Goal: Task Accomplishment & Management: Complete application form

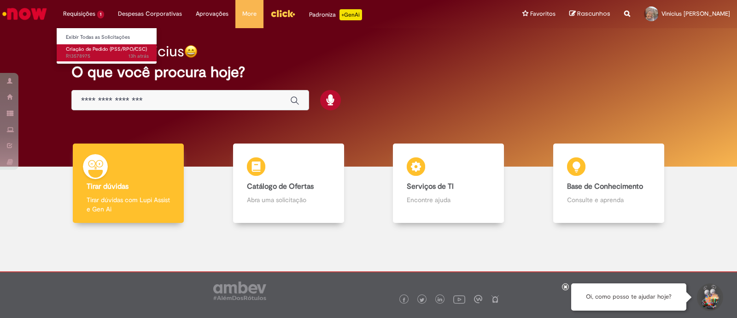
click at [101, 49] on span "Criação de Pedido (PSS/RPO/CSC)" at bounding box center [106, 49] width 81 height 7
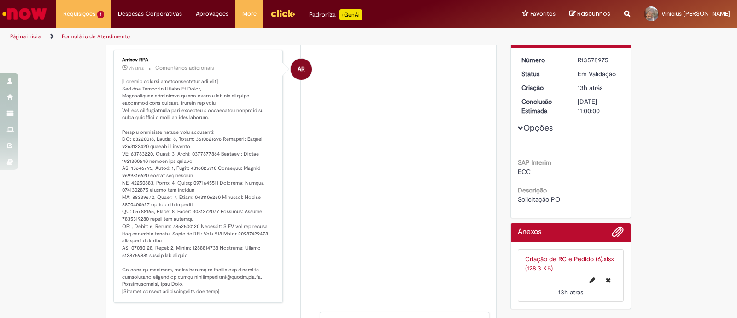
scroll to position [30, 0]
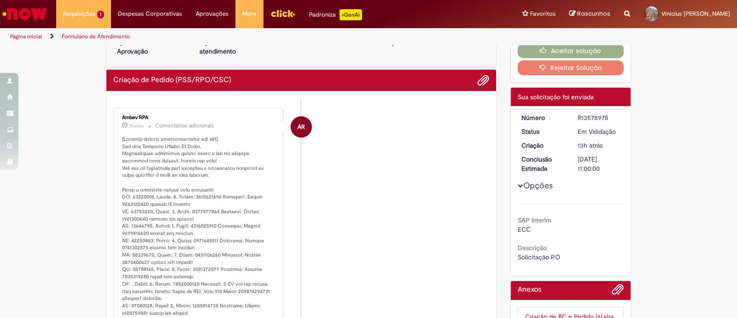
click at [588, 115] on div "R13578975" at bounding box center [599, 117] width 43 height 9
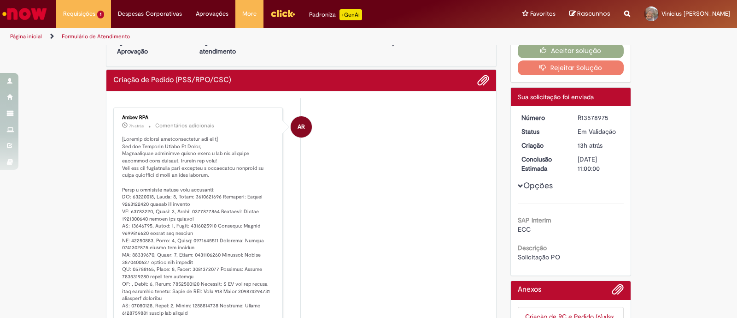
click at [588, 115] on div "R13578975" at bounding box center [599, 117] width 43 height 9
copy div "R13578975"
